Goal: Task Accomplishment & Management: Manage account settings

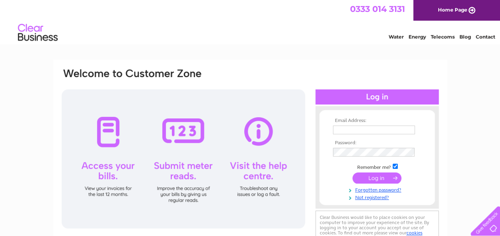
type input "accounts@egm-ltd.com"
click at [372, 180] on input "submit" at bounding box center [376, 178] width 49 height 11
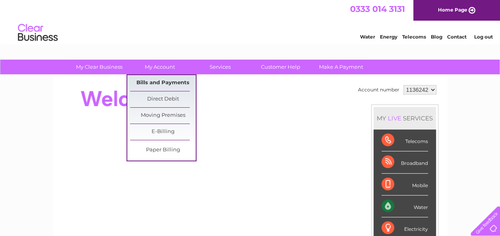
click at [147, 78] on link "Bills and Payments" at bounding box center [163, 83] width 66 height 16
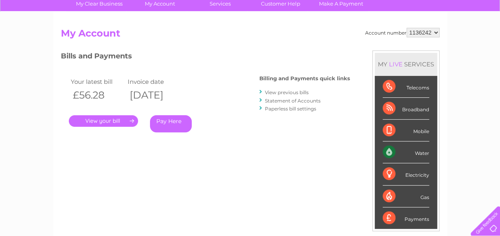
scroll to position [80, 0]
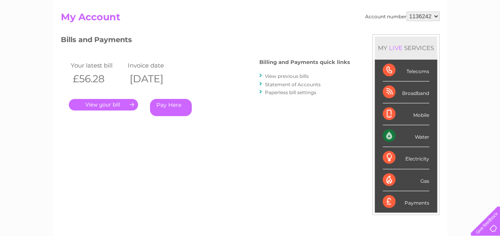
click at [114, 106] on link "." at bounding box center [103, 105] width 69 height 12
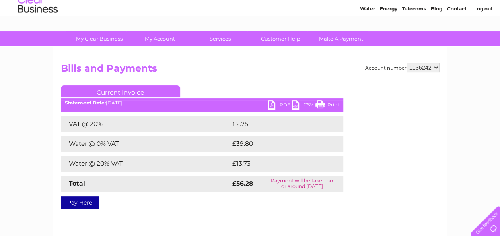
scroll to position [40, 0]
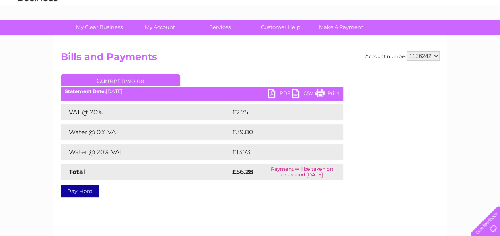
click at [278, 94] on link "PDF" at bounding box center [280, 95] width 24 height 12
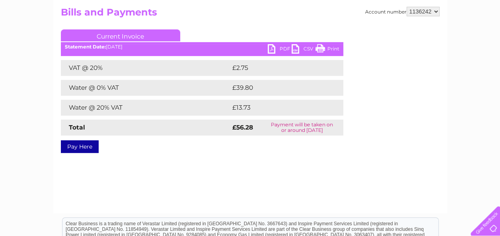
scroll to position [5, 0]
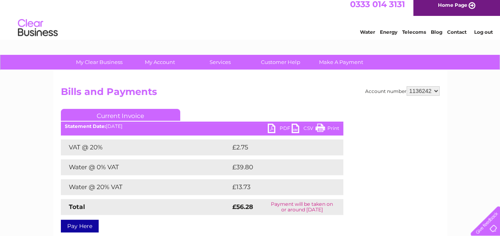
click at [120, 115] on link "Current Invoice" at bounding box center [120, 115] width 119 height 12
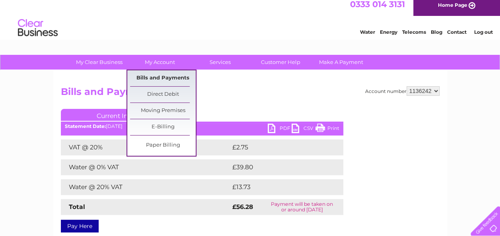
click at [154, 77] on link "Bills and Payments" at bounding box center [163, 78] width 66 height 16
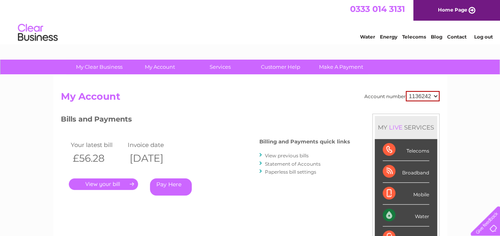
click at [284, 155] on link "View previous bills" at bounding box center [287, 156] width 44 height 6
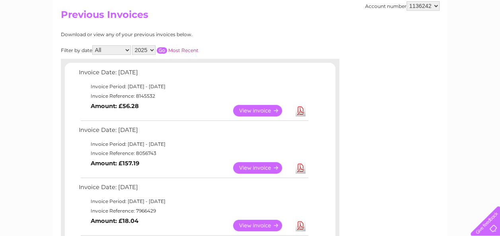
scroll to position [119, 0]
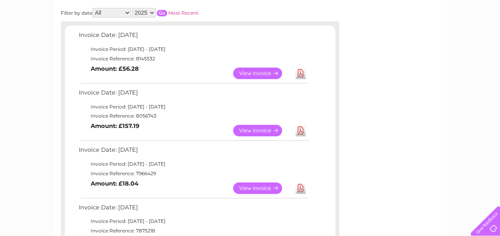
click at [249, 131] on link "View" at bounding box center [262, 131] width 58 height 12
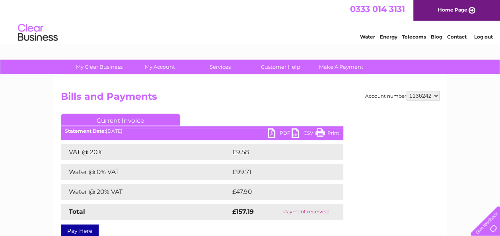
scroll to position [40, 0]
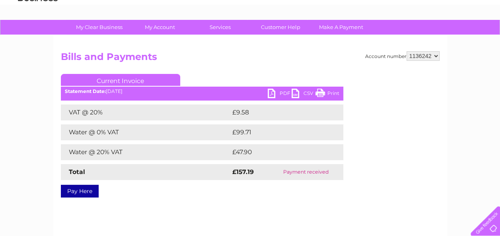
click at [280, 92] on link "PDF" at bounding box center [280, 95] width 24 height 12
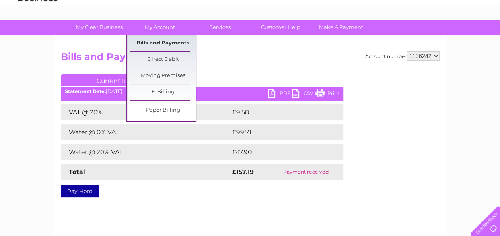
click at [156, 42] on link "Bills and Payments" at bounding box center [163, 43] width 66 height 16
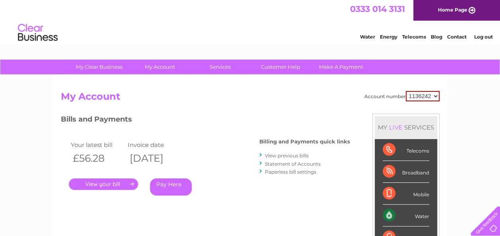
click at [107, 185] on link "." at bounding box center [103, 185] width 69 height 12
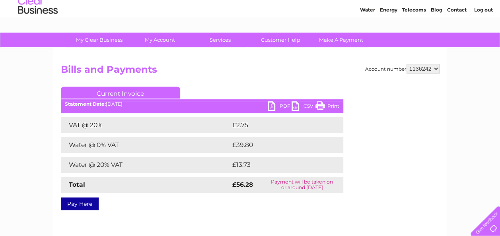
scroll to position [40, 0]
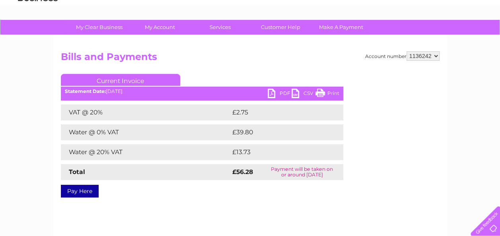
click at [351, 146] on div "Account number 1136242 Bills and Payments Current Invoice PDF CSV Print £2.75" at bounding box center [250, 123] width 379 height 144
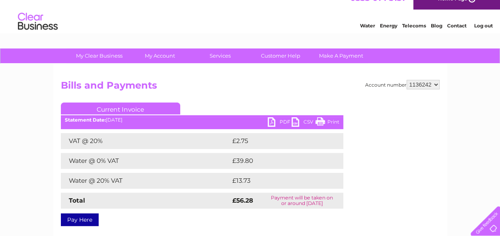
scroll to position [0, 0]
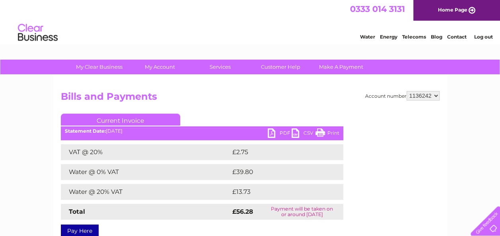
click at [481, 34] on link "Log out" at bounding box center [483, 37] width 19 height 6
